Goal: Information Seeking & Learning: Check status

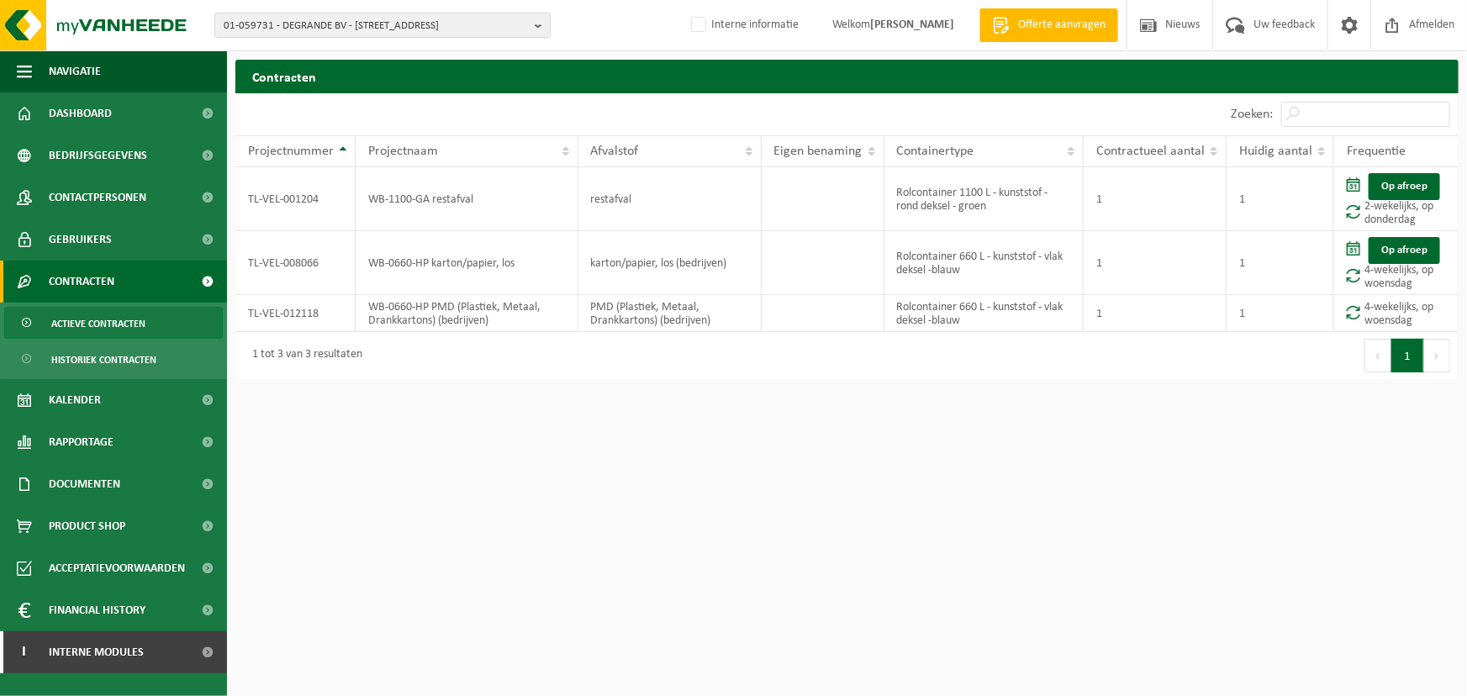
click at [579, 92] on h2 "Contracten" at bounding box center [846, 76] width 1223 height 33
click at [81, 656] on span "Interne modules" at bounding box center [96, 652] width 95 height 42
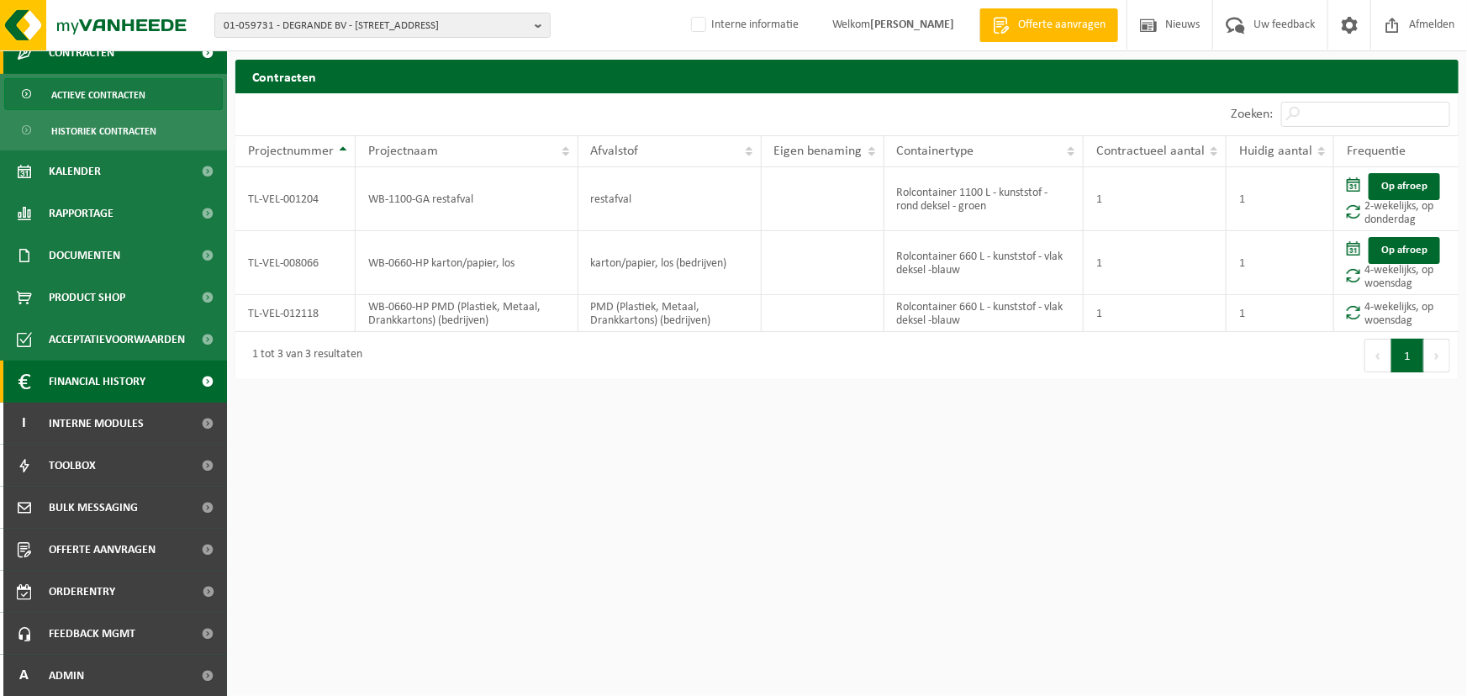
click at [108, 389] on span "Financial History" at bounding box center [97, 382] width 97 height 42
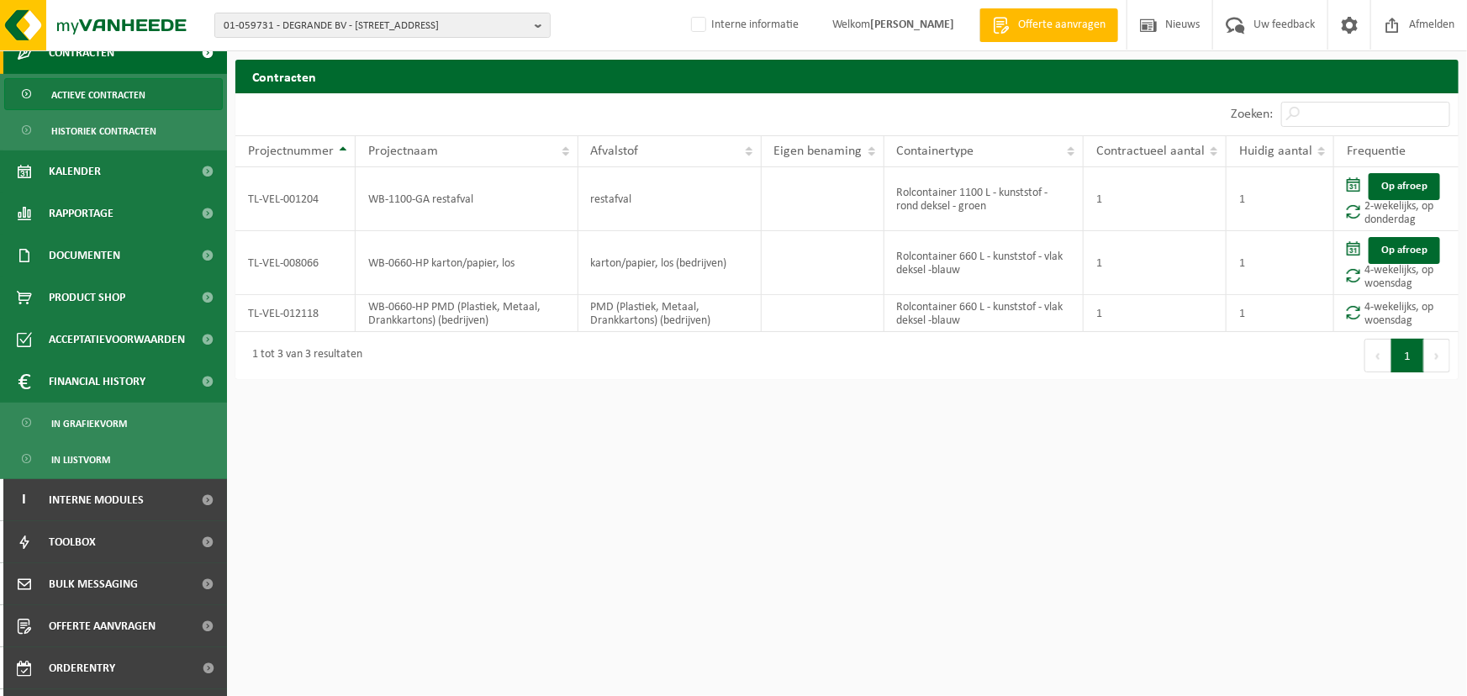
click at [437, 40] on div "01-059731 - DEGRANDE BV - 8510 BELLEGEM, DOORNIKSERIJKSWEG 117 01-059731 - DEGR…" at bounding box center [733, 25] width 1467 height 51
click at [436, 30] on span "01-059731 - DEGRANDE BV - 8510 BELLEGEM, DOORNIKSERIJKSWEG 117" at bounding box center [376, 25] width 304 height 25
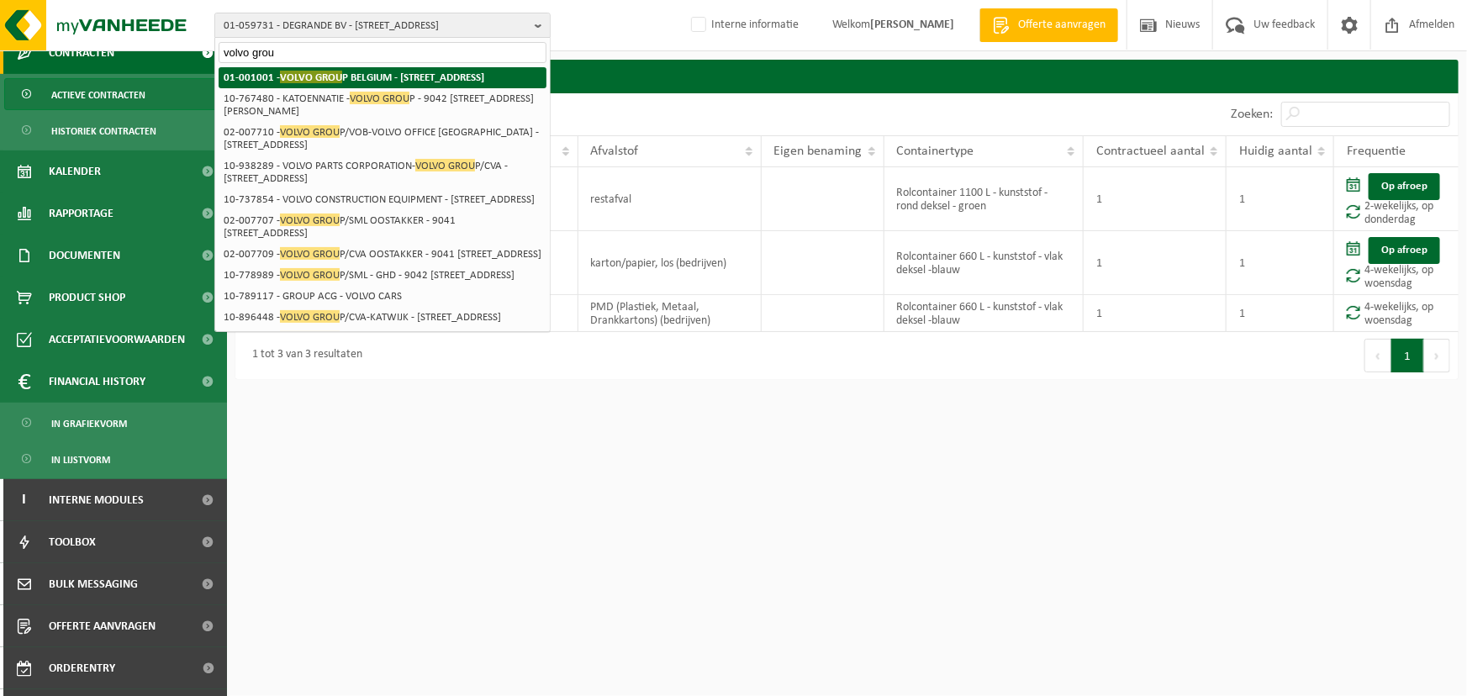
type input "volvo grou"
click at [420, 77] on strong "01-001001 - VOLVO GROU P BELGIUM - 9041 OOSTAKKER, SMALLEHEERWEG 31" at bounding box center [354, 77] width 261 height 13
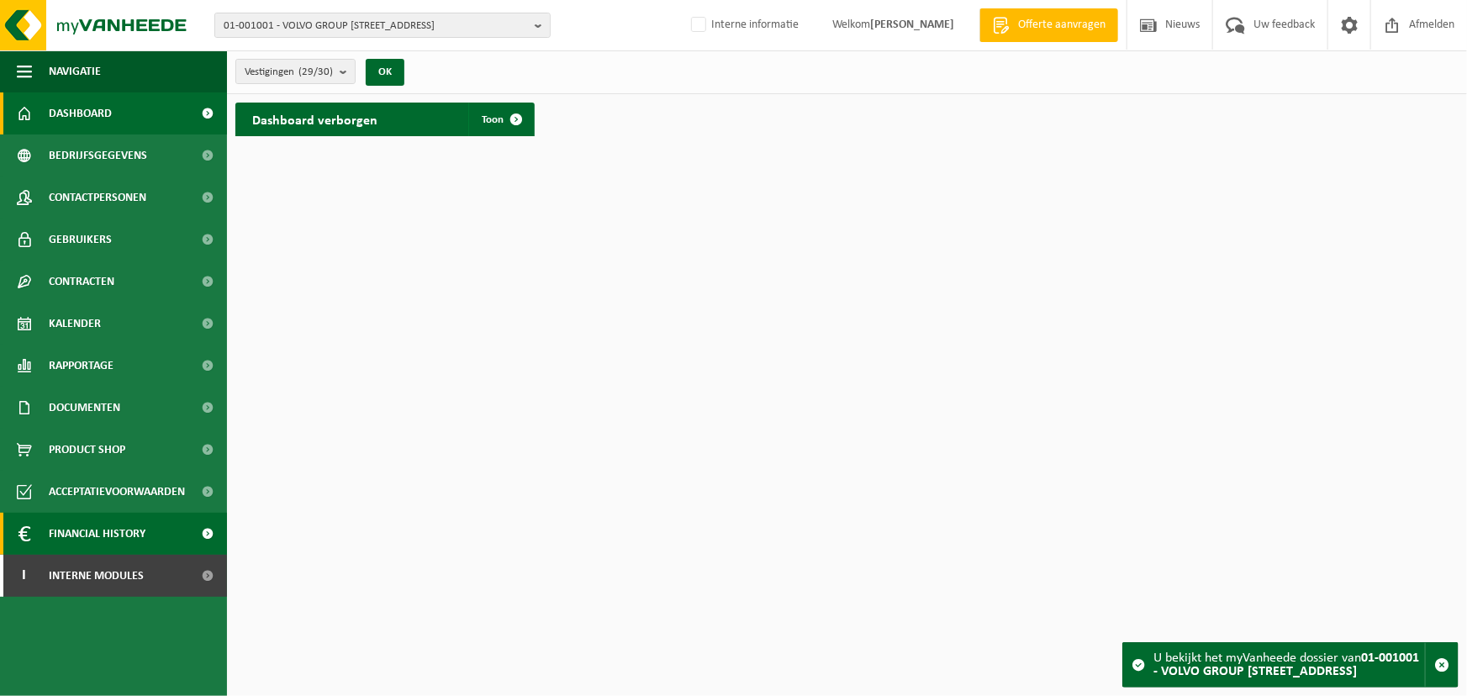
click at [85, 541] on span "Financial History" at bounding box center [97, 534] width 97 height 42
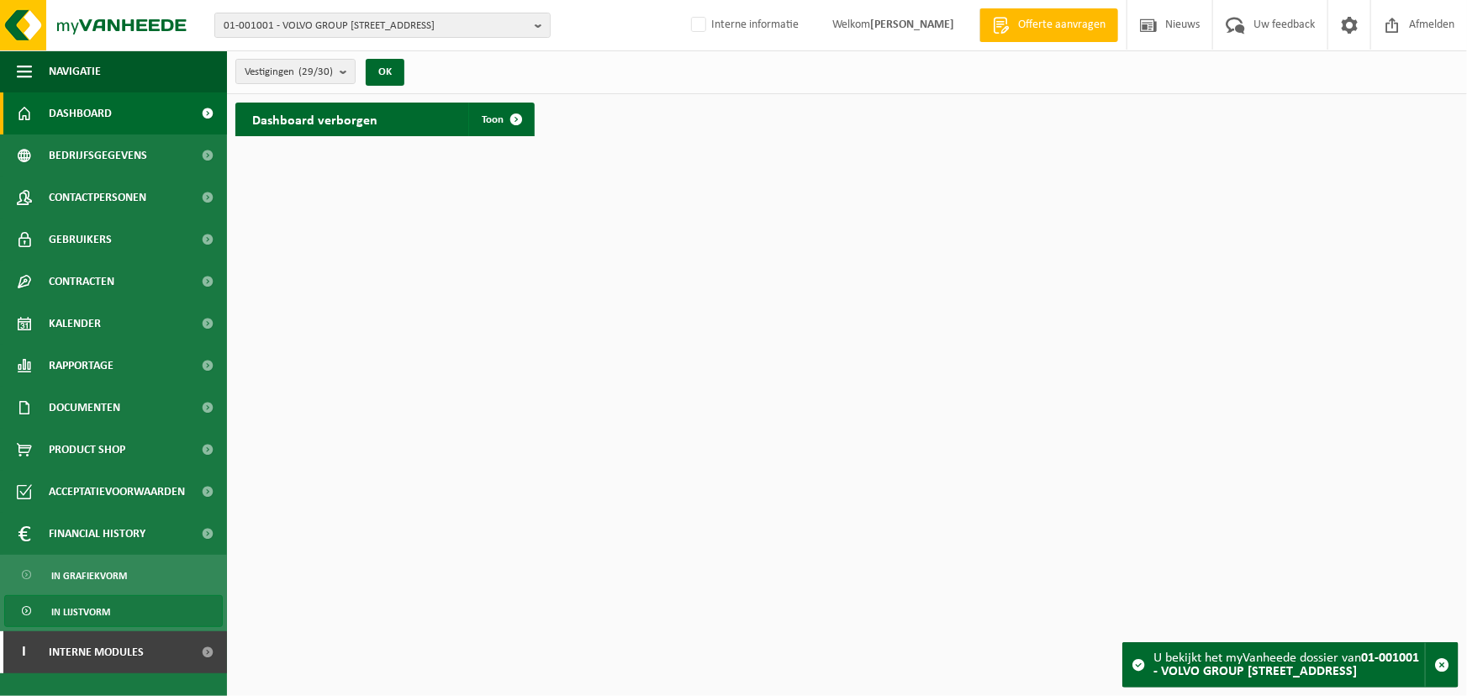
click at [86, 609] on span "In lijstvorm" at bounding box center [80, 612] width 59 height 32
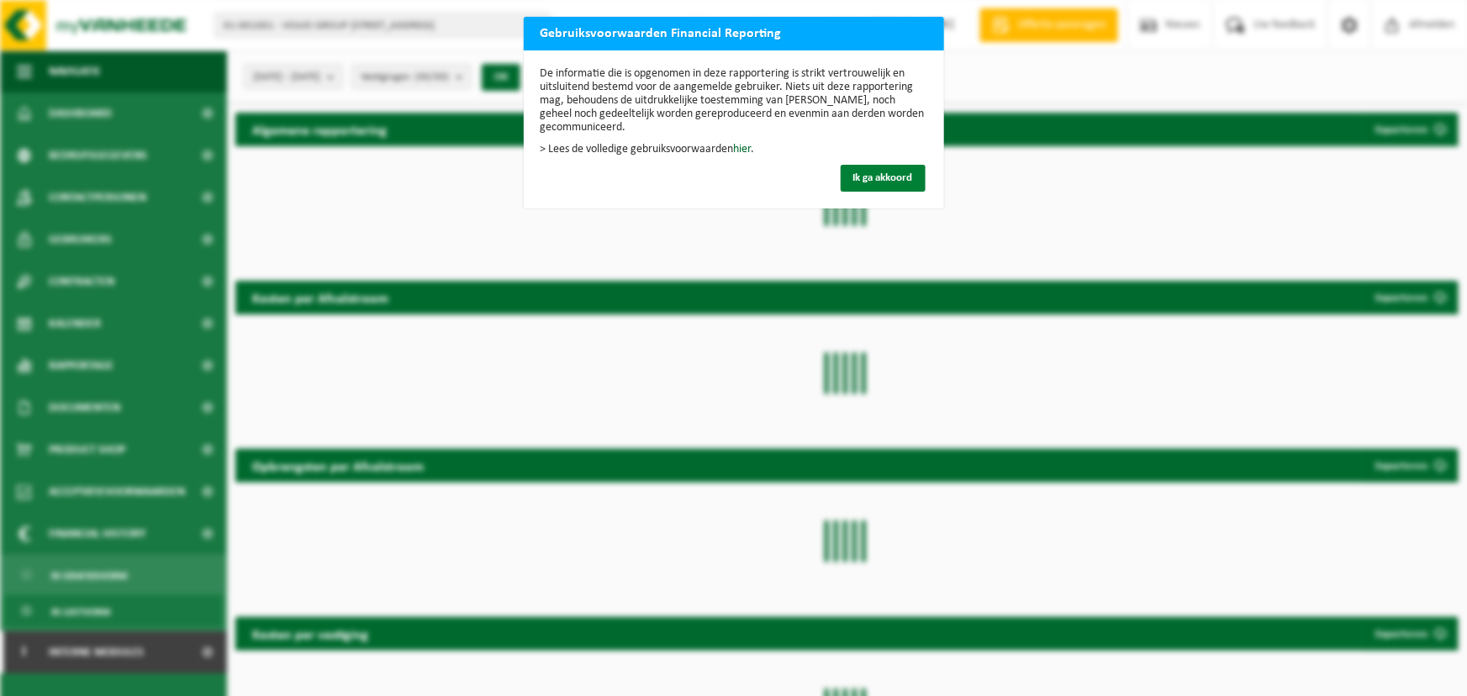
click at [863, 183] on span "Ik ga akkoord" at bounding box center [883, 177] width 60 height 11
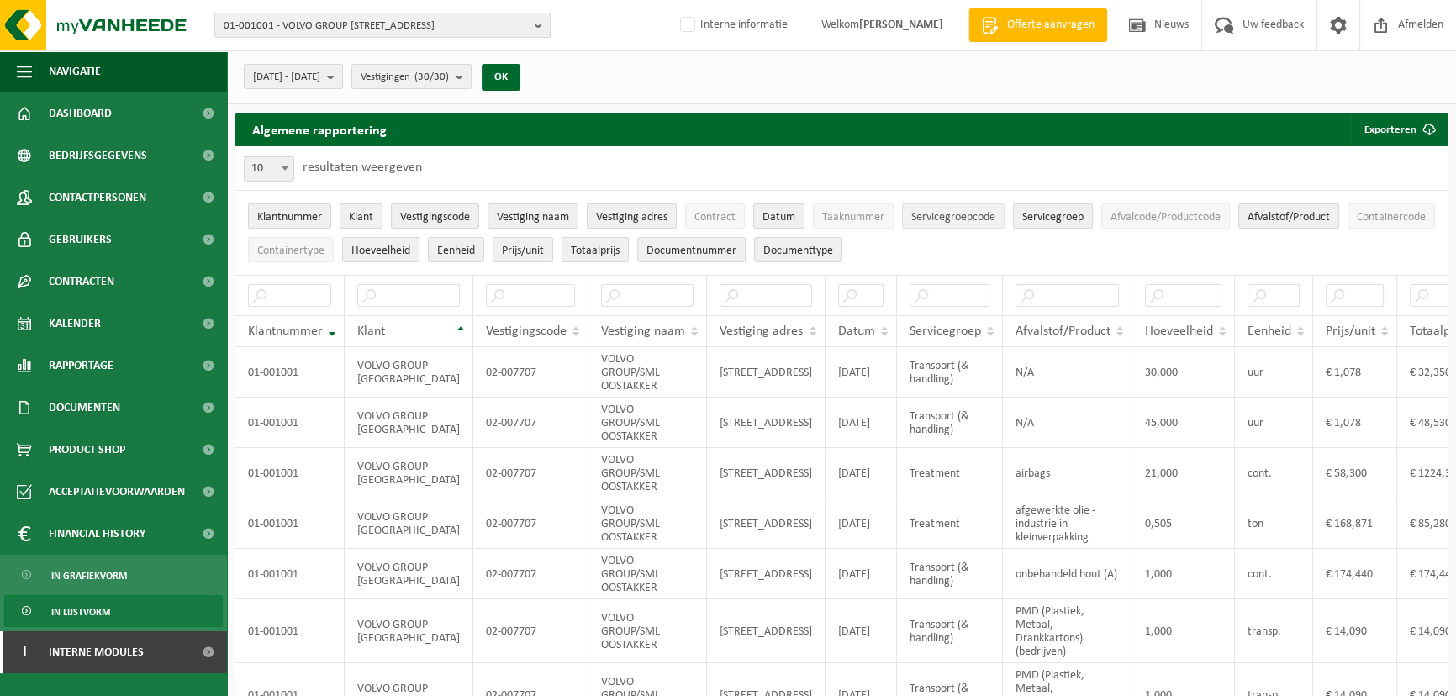
click at [962, 215] on span "Servicegroepcode" at bounding box center [953, 217] width 84 height 13
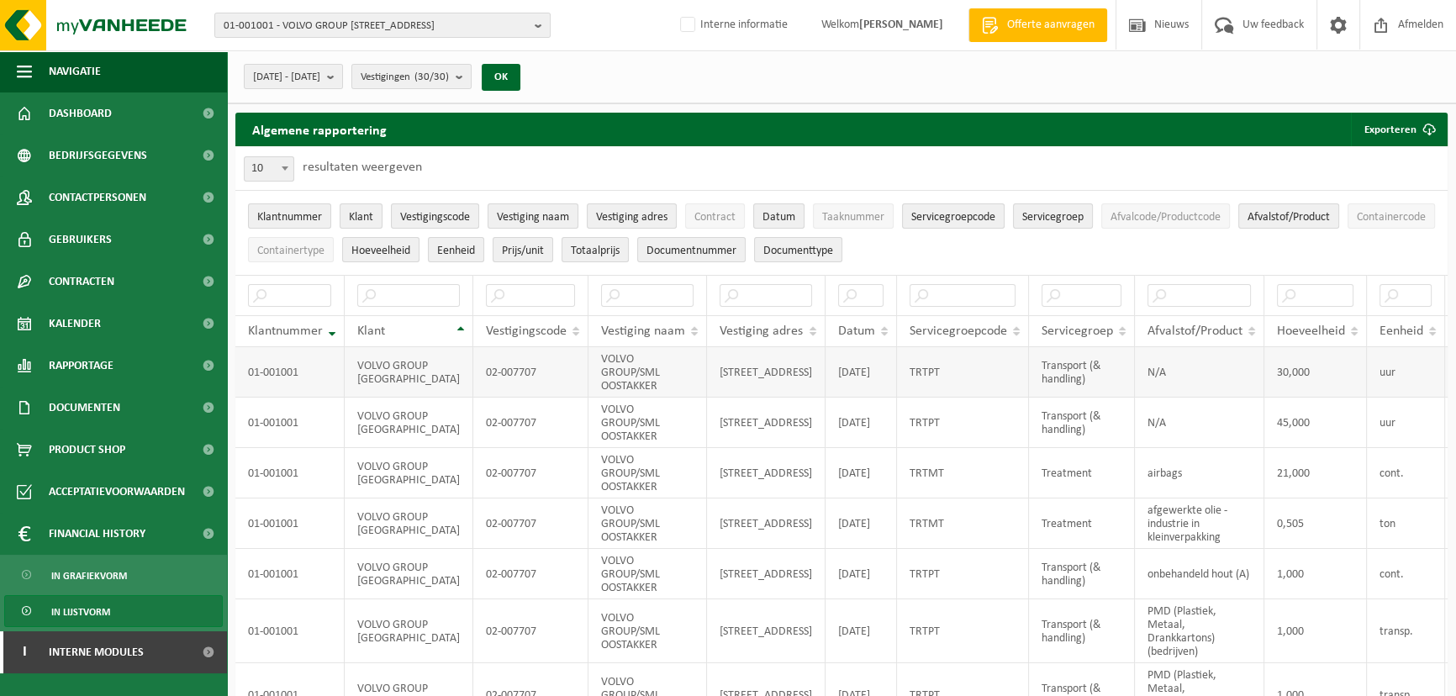
click at [897, 369] on td "TRTPT" at bounding box center [963, 372] width 132 height 50
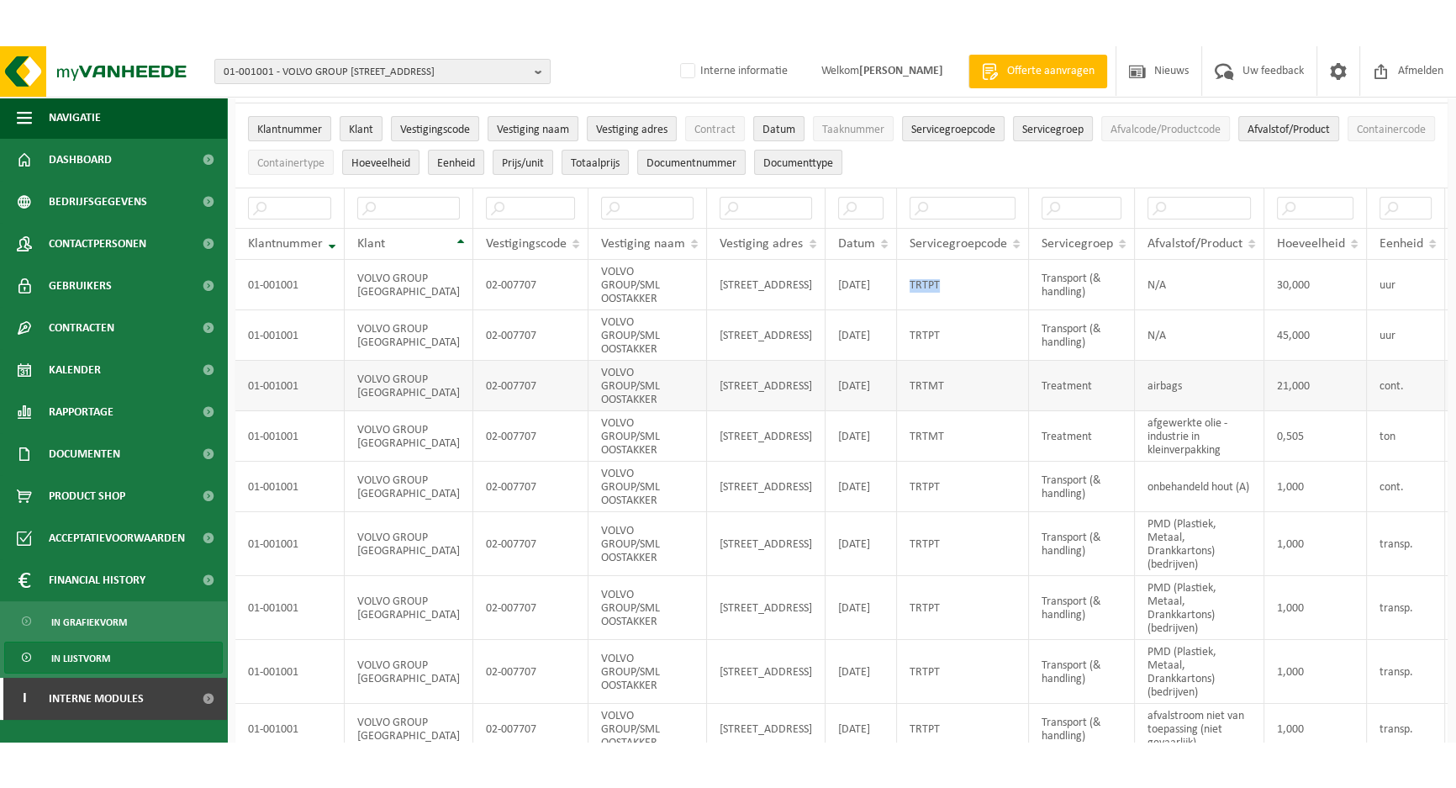
scroll to position [90, 0]
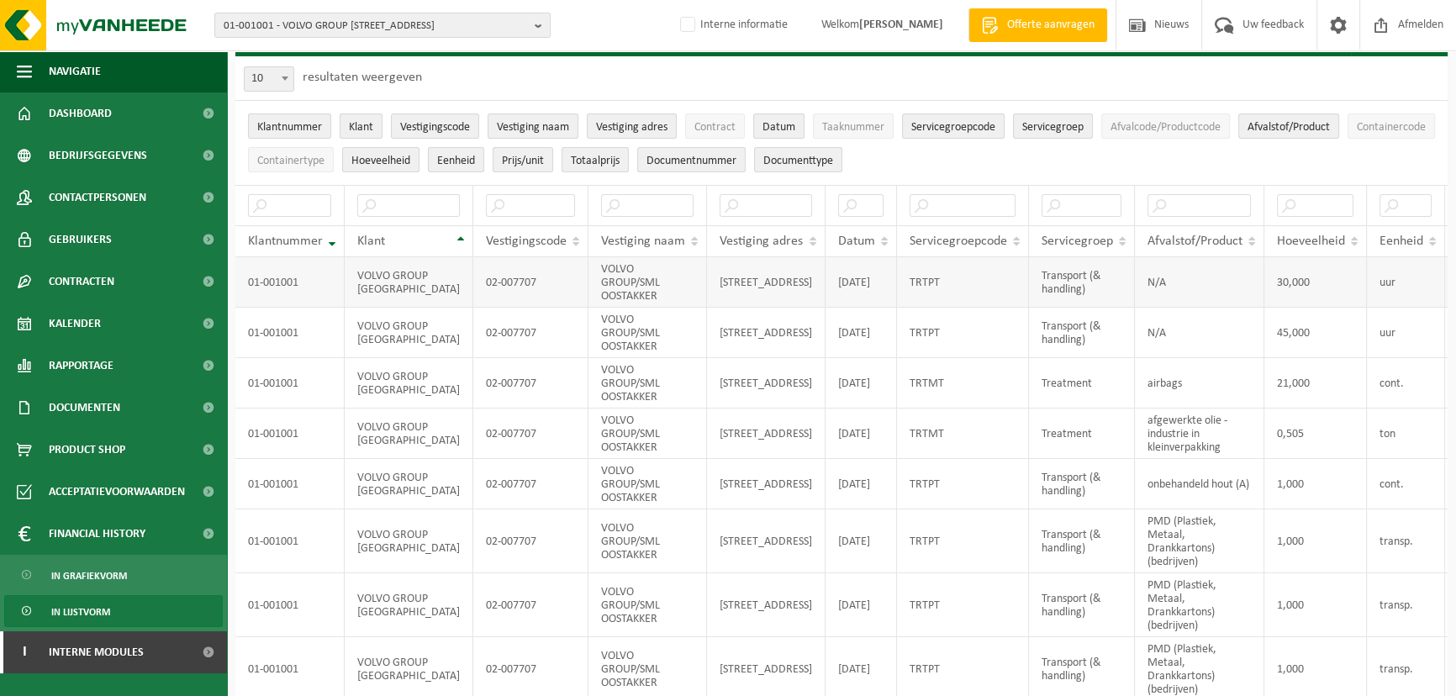
click at [1029, 293] on td "Transport (& handling)" at bounding box center [1082, 282] width 106 height 50
click at [1114, 74] on div "10 25 50 100 10 resultaten weergeven" at bounding box center [841, 78] width 1212 height 44
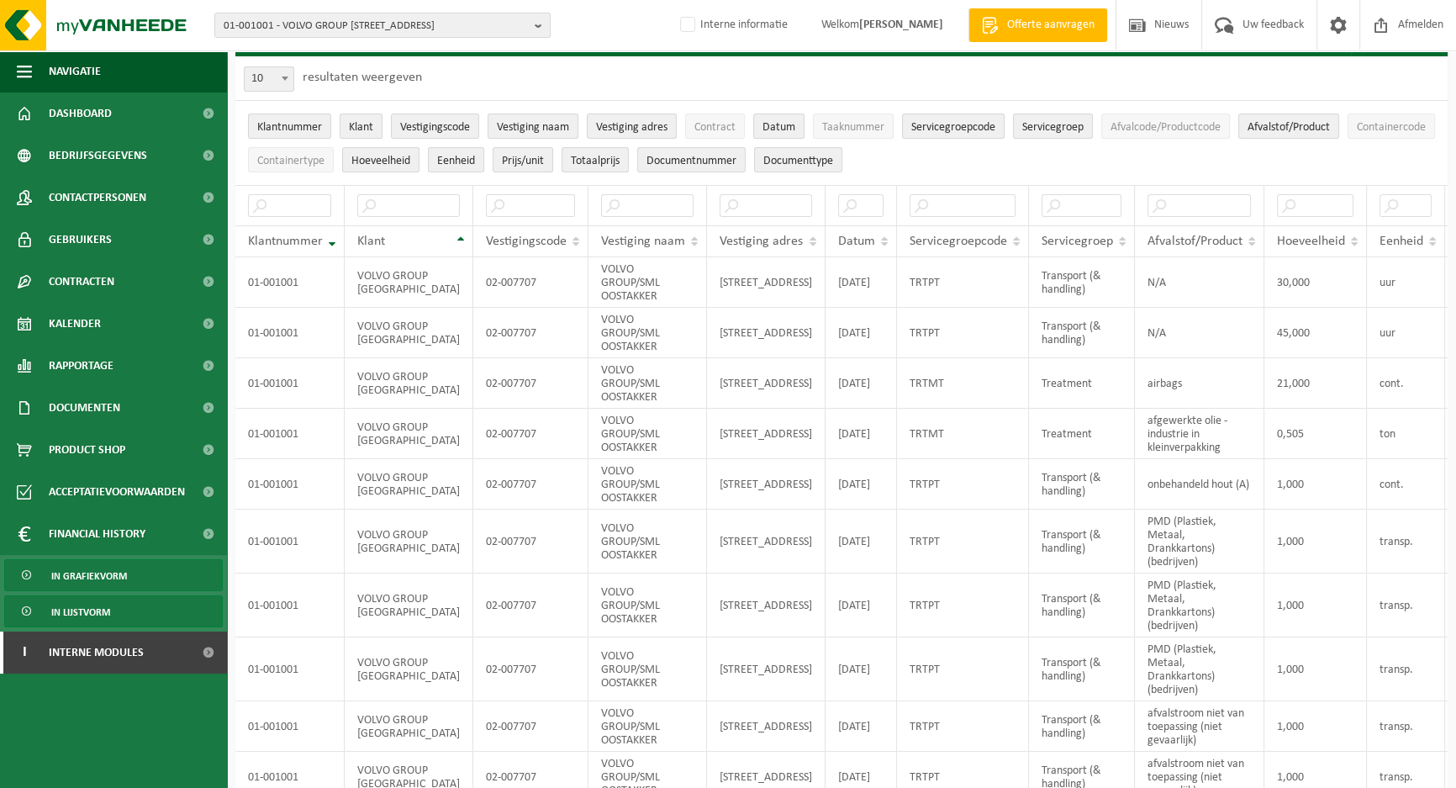
click at [103, 572] on span "In grafiekvorm" at bounding box center [89, 576] width 76 height 32
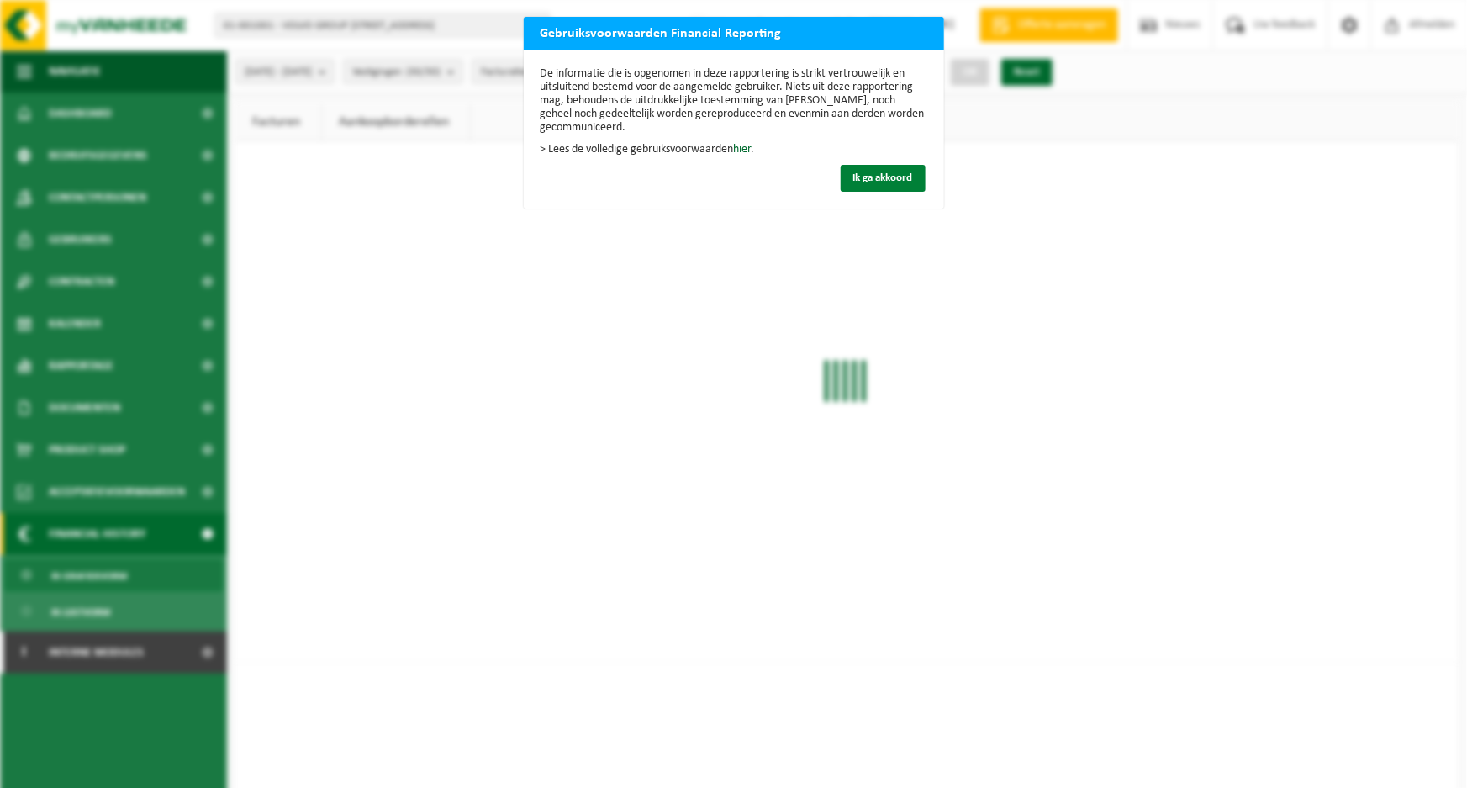
click at [864, 180] on span "Ik ga akkoord" at bounding box center [883, 177] width 60 height 11
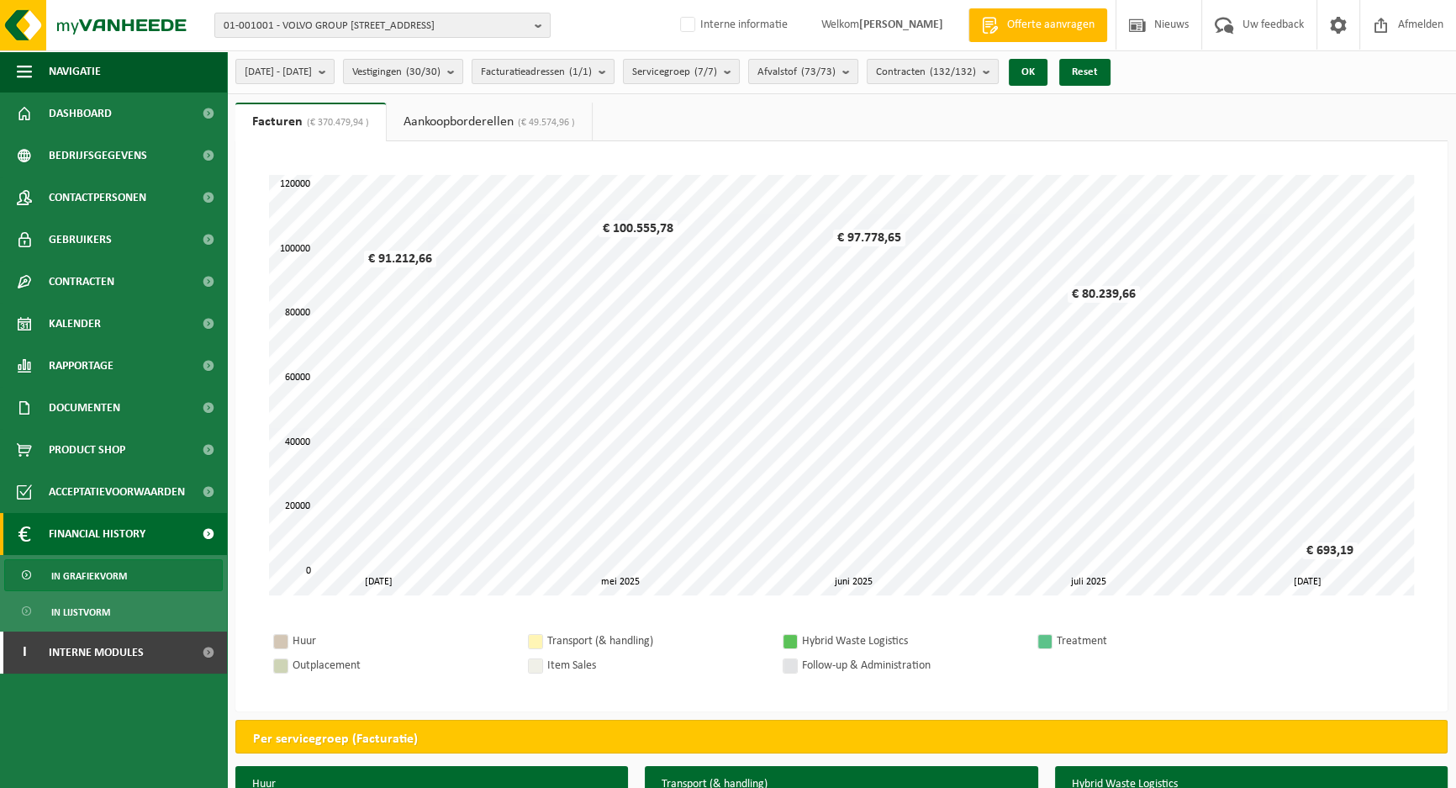
click at [705, 124] on ul "Facturen (€ 370.479,94 ) Aankoopborderellen (€ 49.574,96 )" at bounding box center [841, 122] width 1212 height 39
